Goal: Information Seeking & Learning: Learn about a topic

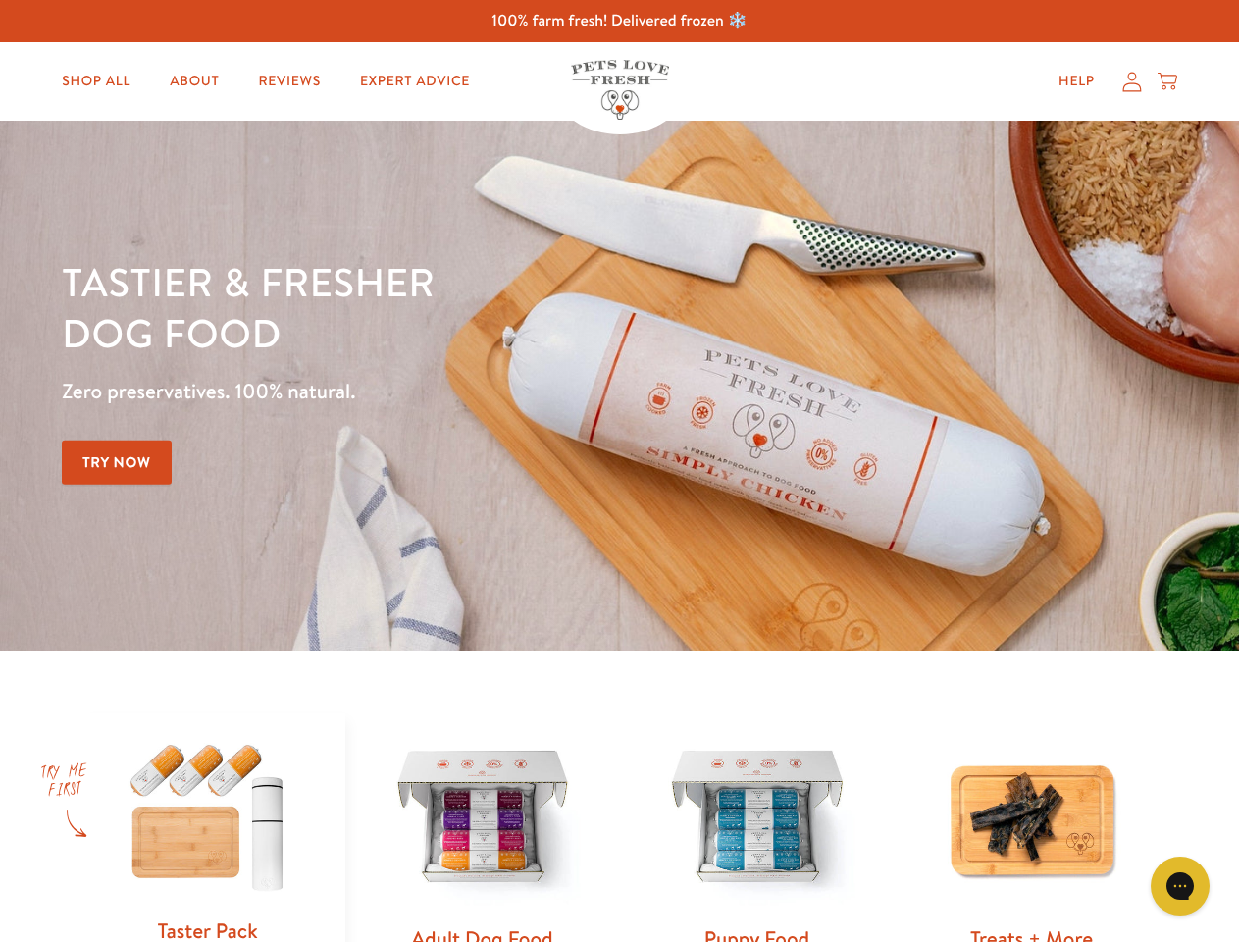
click at [619, 471] on div "Tastier & fresher dog food Zero preservatives. 100% natural. Try Now" at bounding box center [433, 385] width 743 height 259
click at [1180, 886] on icon "Gorgias live chat" at bounding box center [1179, 885] width 19 height 19
